Goal: Task Accomplishment & Management: Use online tool/utility

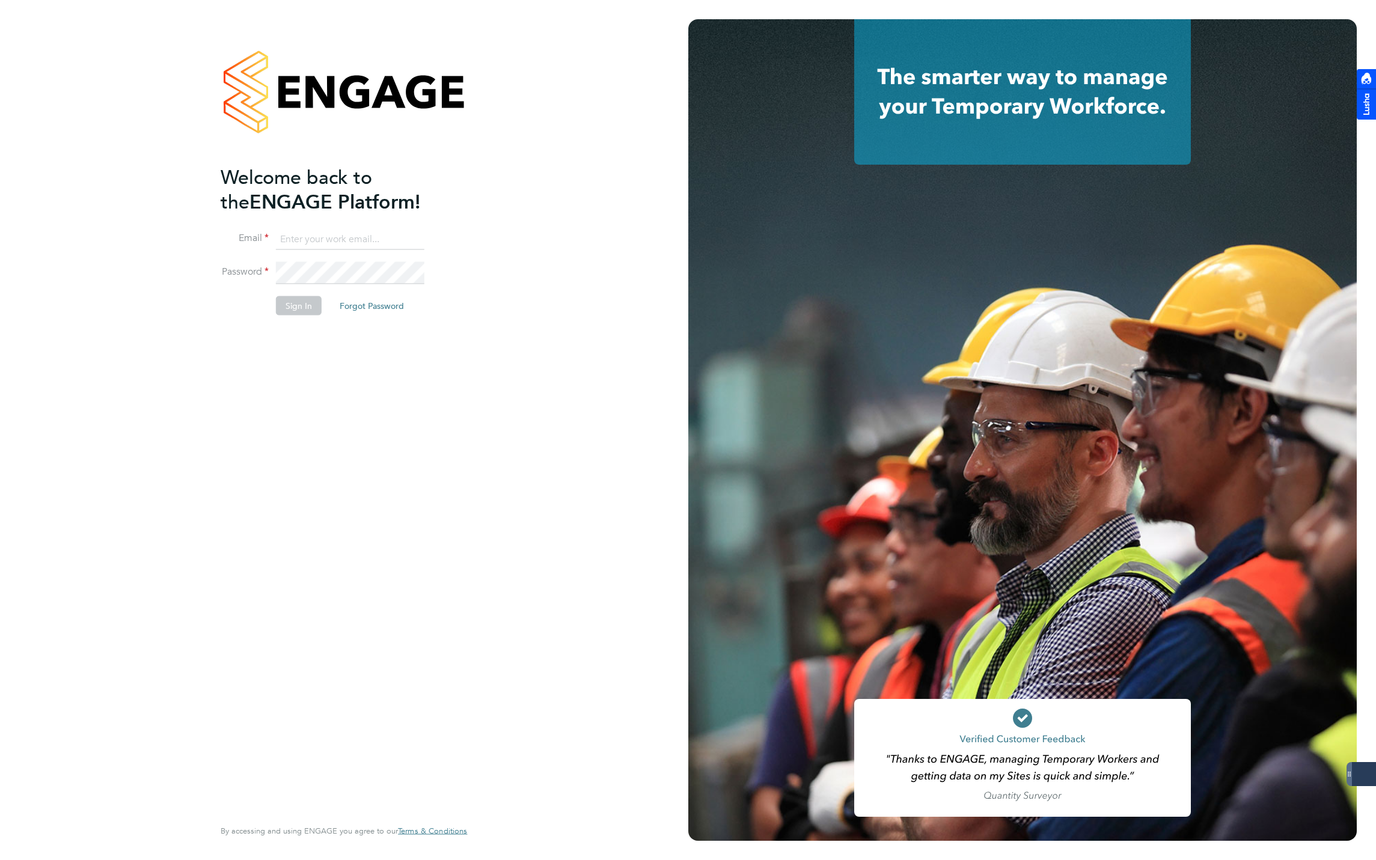
type input "jmcmurray@skilledcareers.co.uk"
click at [304, 303] on button "Sign In" at bounding box center [299, 305] width 46 height 19
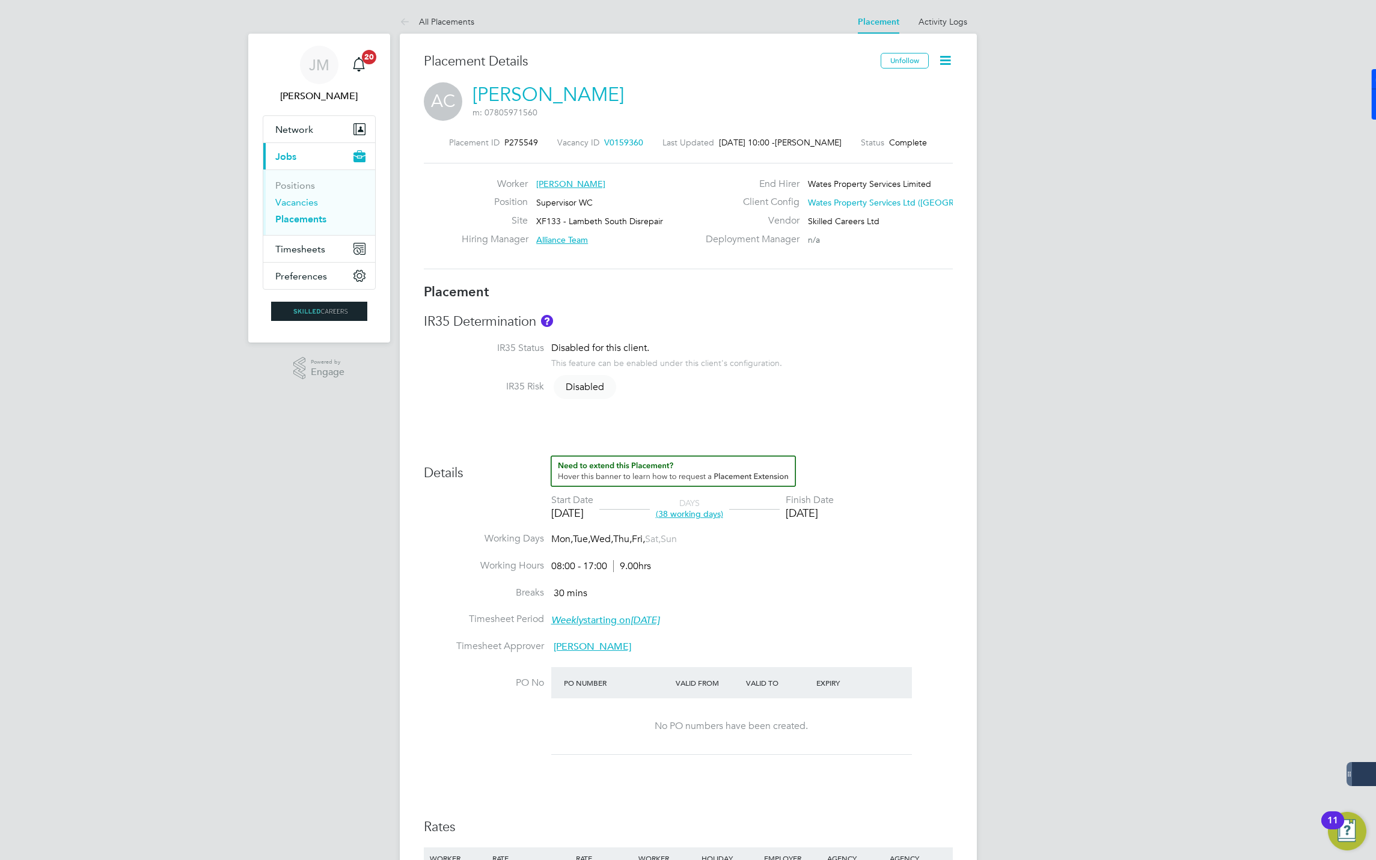
click at [294, 204] on link "Vacancies" at bounding box center [296, 202] width 43 height 11
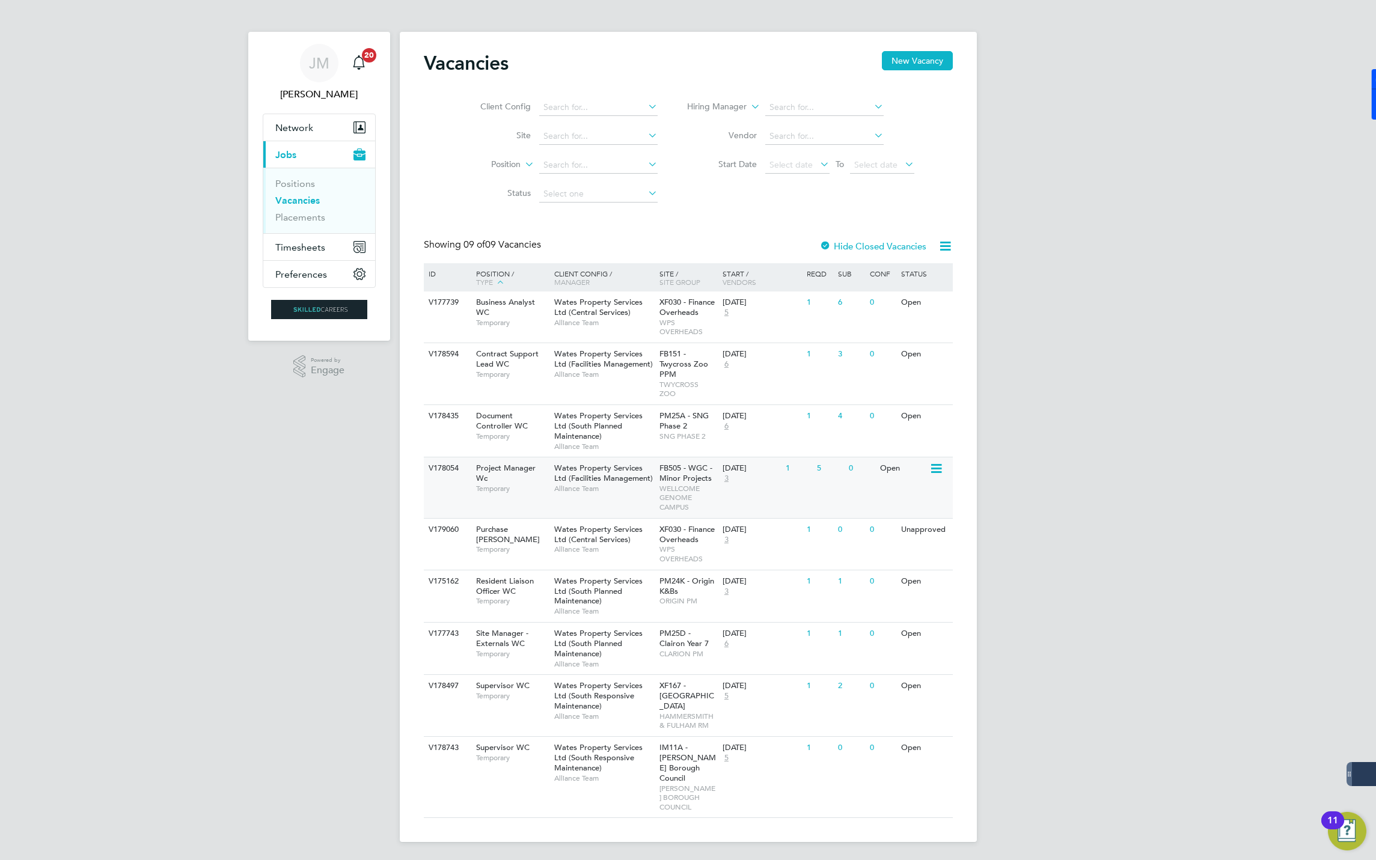
scroll to position [7, 0]
